Goal: Information Seeking & Learning: Learn about a topic

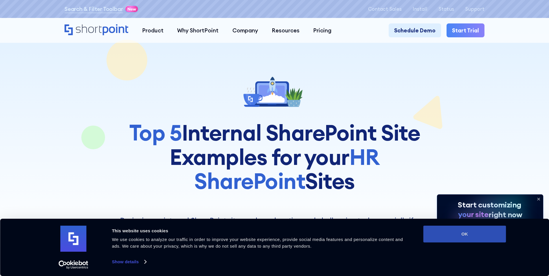
click at [471, 230] on button "OK" at bounding box center [464, 234] width 83 height 17
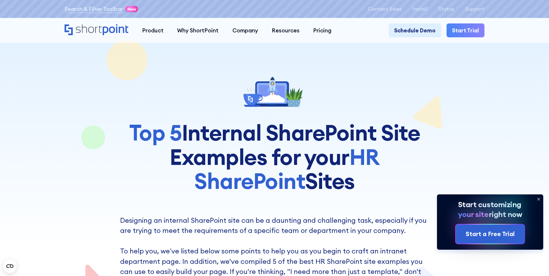
click at [539, 197] on icon at bounding box center [538, 199] width 9 height 9
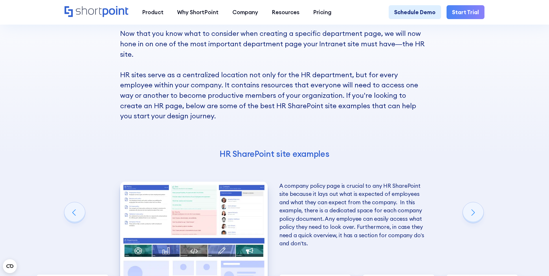
scroll to position [1158, 0]
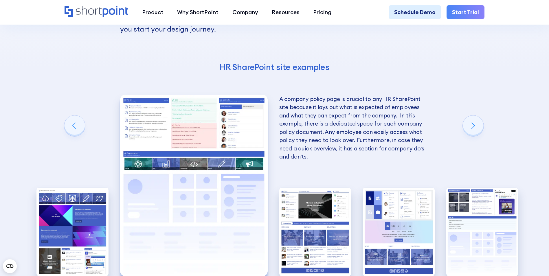
click at [329, 144] on p "A company policy page is crucial to any HR SharePoint site because it lays out …" at bounding box center [353, 128] width 148 height 66
click at [232, 146] on img "2 / 5" at bounding box center [194, 185] width 148 height 181
click at [221, 195] on img "2 / 5" at bounding box center [194, 185] width 148 height 181
click at [472, 133] on div "Next slide" at bounding box center [473, 125] width 21 height 21
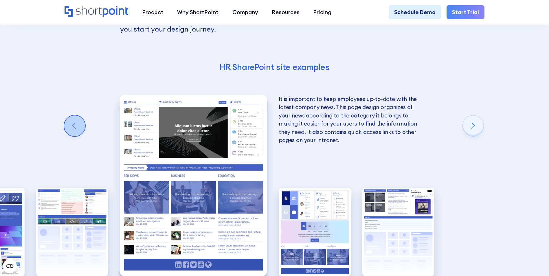
click at [75, 136] on div "Previous slide" at bounding box center [74, 125] width 21 height 21
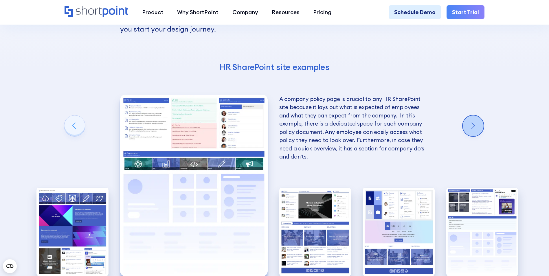
click at [468, 132] on div "Next slide" at bounding box center [473, 125] width 21 height 21
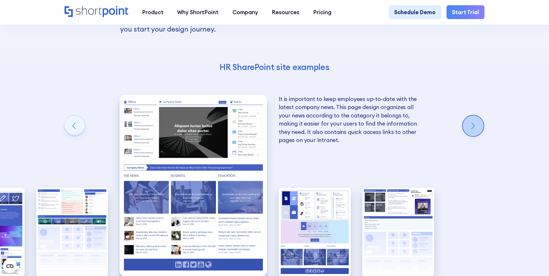
click at [467, 129] on div "Next slide" at bounding box center [473, 125] width 21 height 21
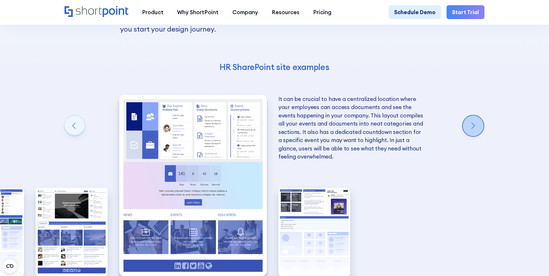
click at [467, 129] on div "Next slide" at bounding box center [473, 125] width 21 height 21
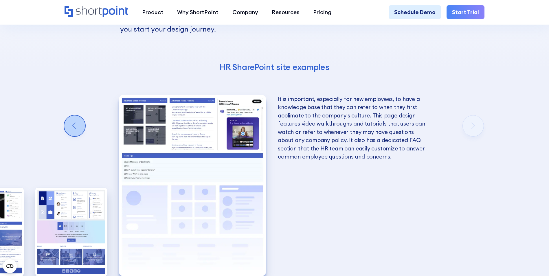
click at [65, 135] on div "Previous slide" at bounding box center [74, 125] width 21 height 21
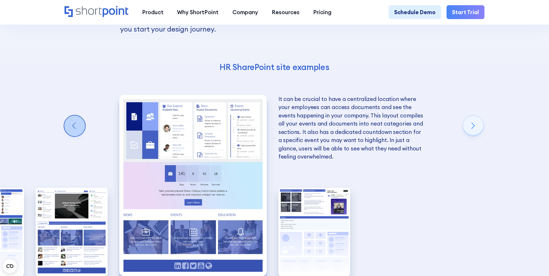
click at [65, 135] on div "Previous slide" at bounding box center [74, 125] width 21 height 21
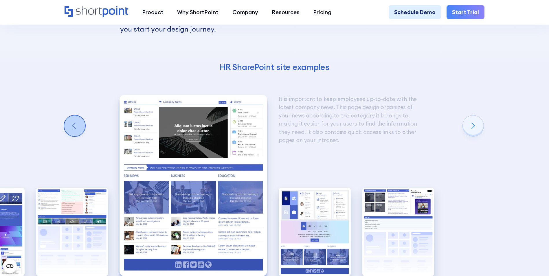
click at [65, 135] on div "Previous slide" at bounding box center [74, 125] width 21 height 21
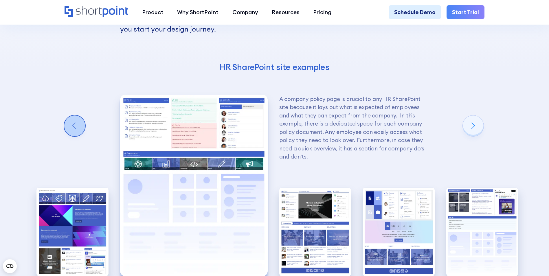
click at [65, 135] on div "Previous slide" at bounding box center [74, 125] width 21 height 21
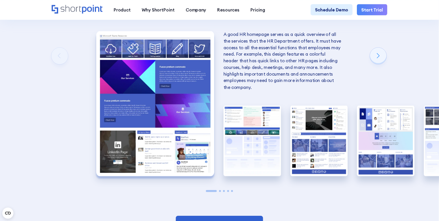
scroll to position [1216, 0]
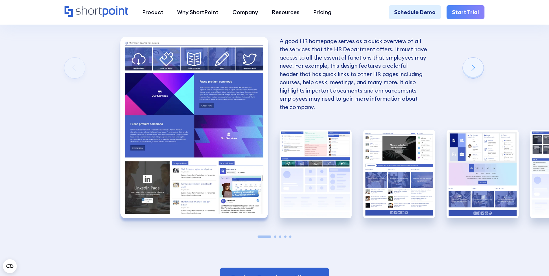
click at [228, 180] on img "1 / 5" at bounding box center [194, 127] width 148 height 181
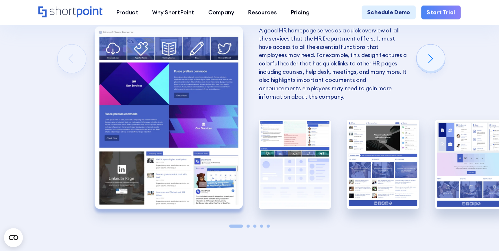
scroll to position [926, 0]
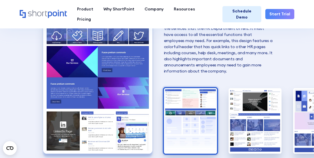
click at [189, 109] on img "2 / 5" at bounding box center [190, 120] width 53 height 65
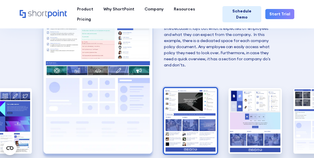
click at [189, 109] on img "3 / 5" at bounding box center [190, 120] width 53 height 65
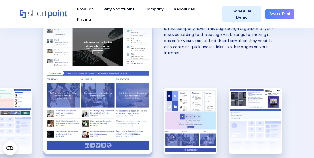
click at [189, 109] on img "4 / 5" at bounding box center [190, 120] width 53 height 65
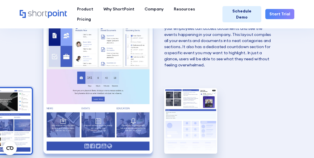
click at [189, 109] on img "5 / 5" at bounding box center [190, 120] width 53 height 65
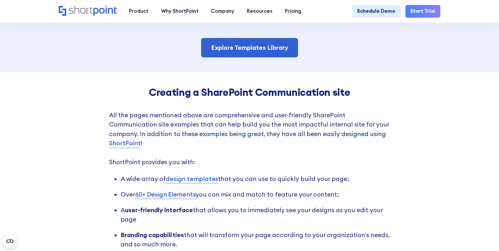
scroll to position [1321, 0]
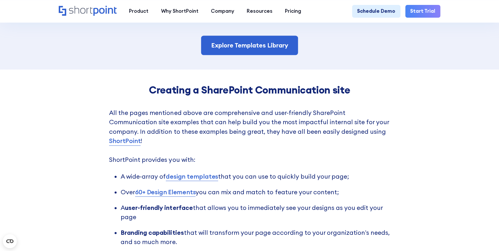
click at [182, 181] on link "design templates" at bounding box center [192, 176] width 52 height 9
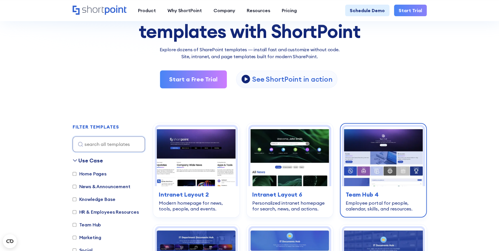
scroll to position [105, 0]
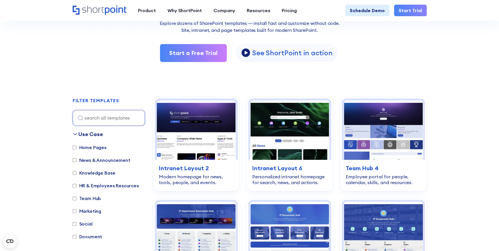
click at [74, 147] on input "Home Pages" at bounding box center [75, 148] width 4 height 4
checkbox input "true"
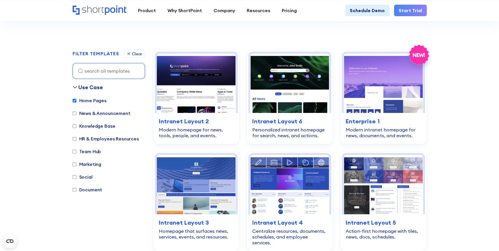
scroll to position [173, 0]
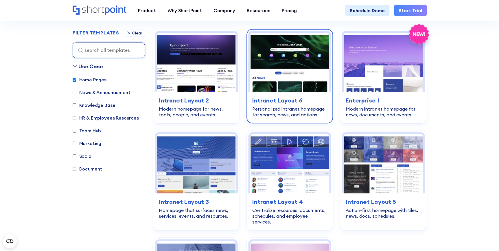
click at [270, 67] on img at bounding box center [289, 62] width 79 height 59
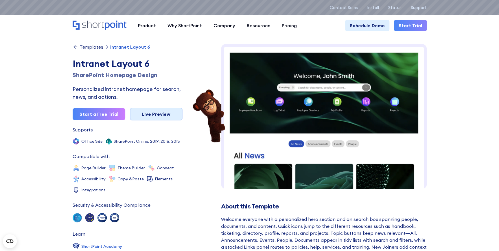
click at [153, 115] on link "Live Preview" at bounding box center [156, 114] width 53 height 13
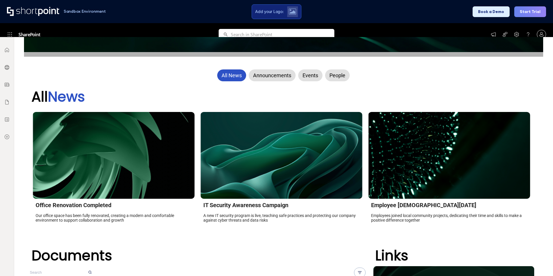
scroll to position [174, 0]
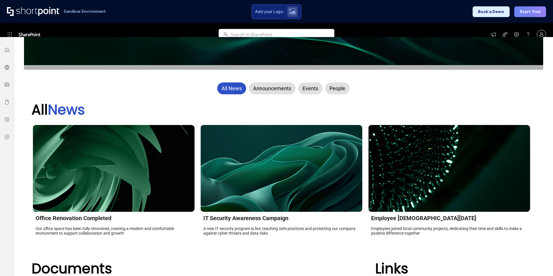
click at [42, 110] on strong "All News" at bounding box center [59, 109] width 54 height 19
click at [66, 109] on span "News" at bounding box center [66, 109] width 37 height 19
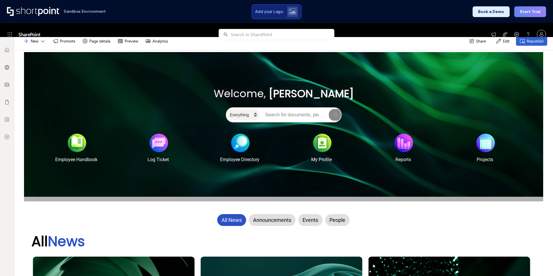
scroll to position [29, 0]
